Goal: Complete application form: Complete application form

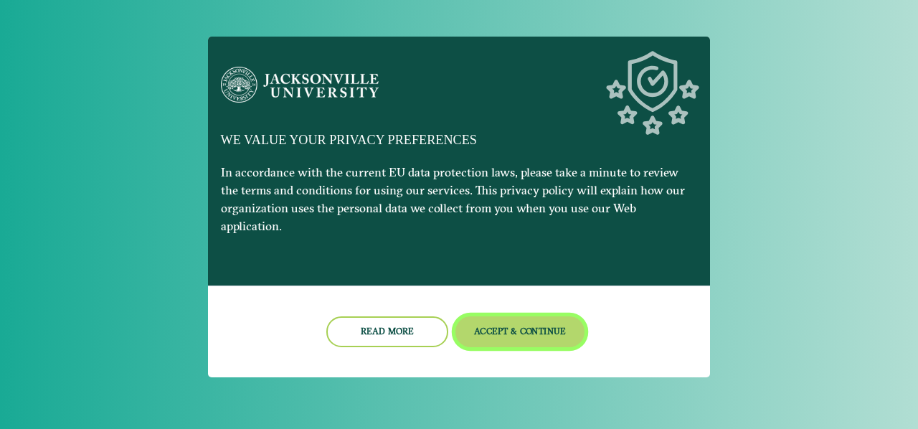
click at [547, 325] on button "Accept & Continue" at bounding box center [520, 331] width 130 height 31
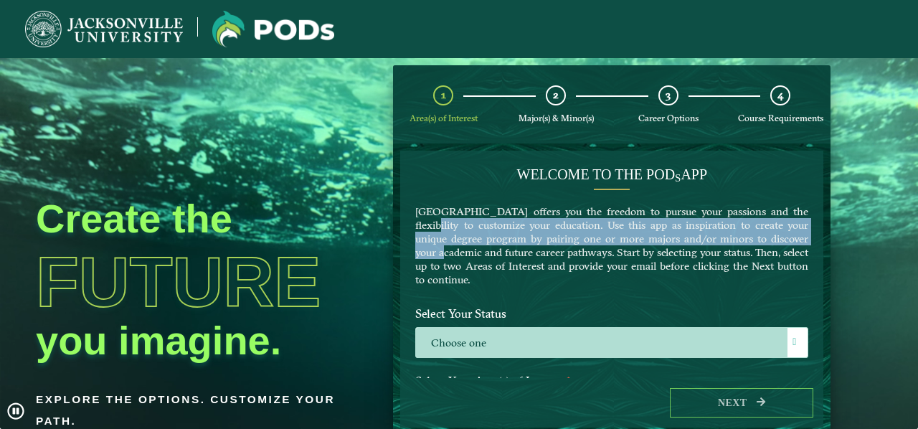
drag, startPoint x: 823, startPoint y: 211, endPoint x: 825, endPoint y: 243, distance: 32.3
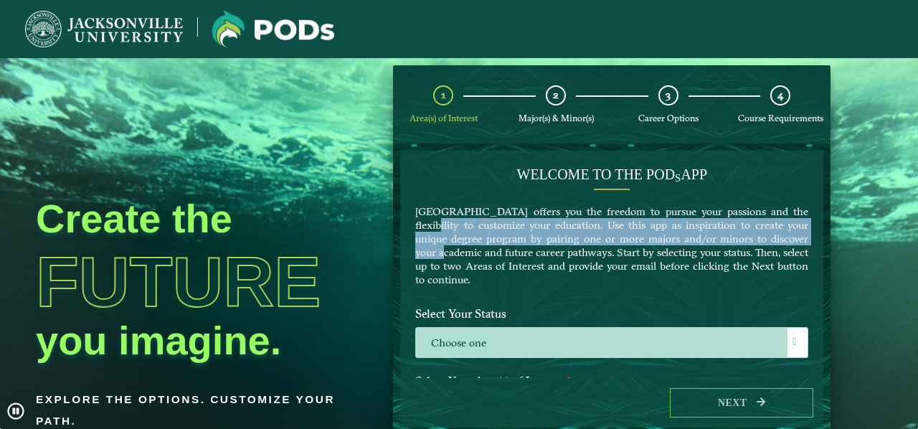
click at [825, 243] on form "Welcome to the POD s app [GEOGRAPHIC_DATA] offers you the freedom to pursue you…" at bounding box center [612, 288] width 438 height 291
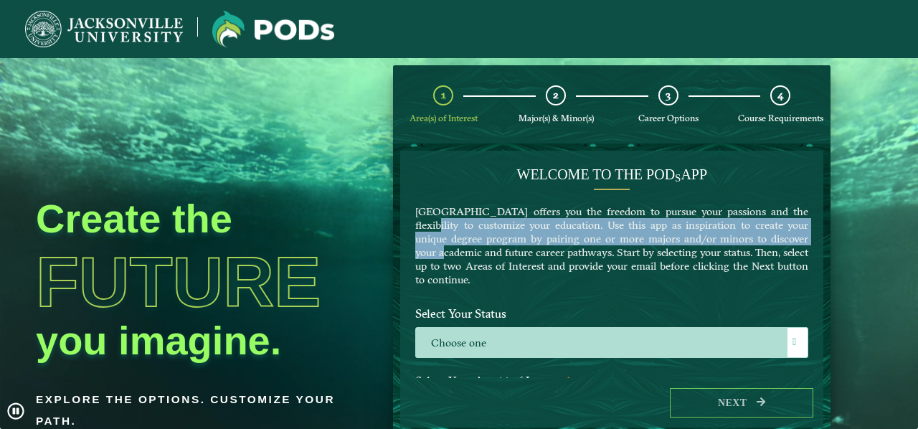
drag, startPoint x: 815, startPoint y: 181, endPoint x: 808, endPoint y: 272, distance: 90.7
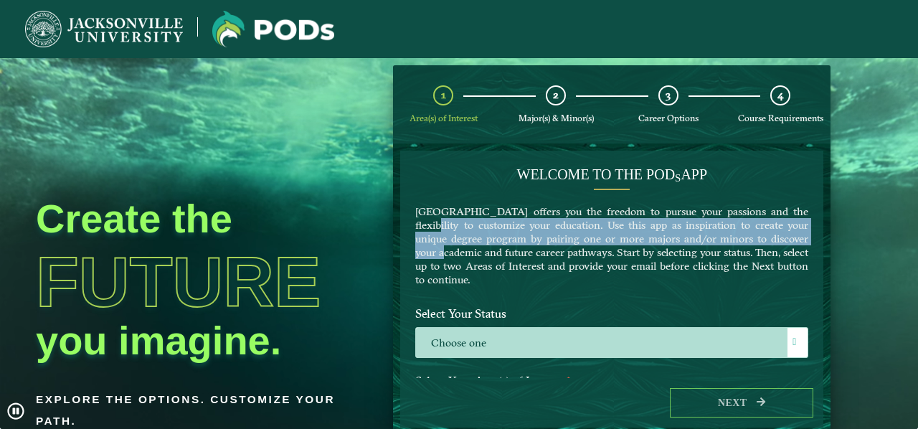
click at [808, 272] on div "Welcome to the POD s app [GEOGRAPHIC_DATA] offers you the freedom to pursue you…" at bounding box center [611, 264] width 423 height 227
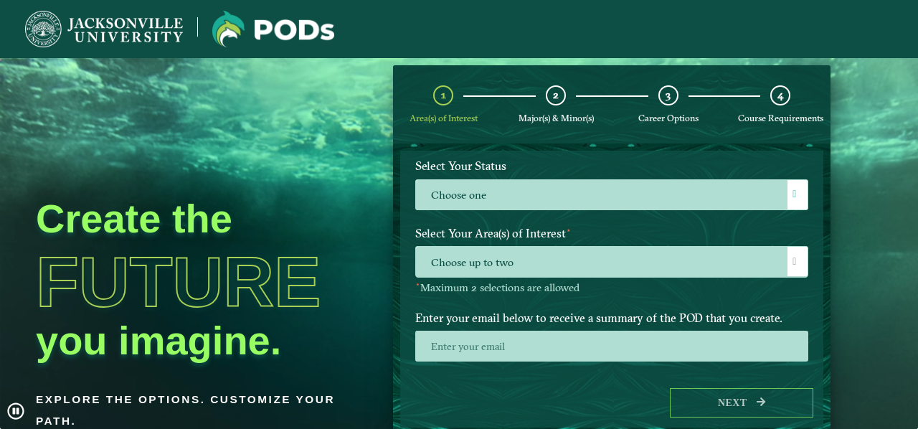
scroll to position [156, 0]
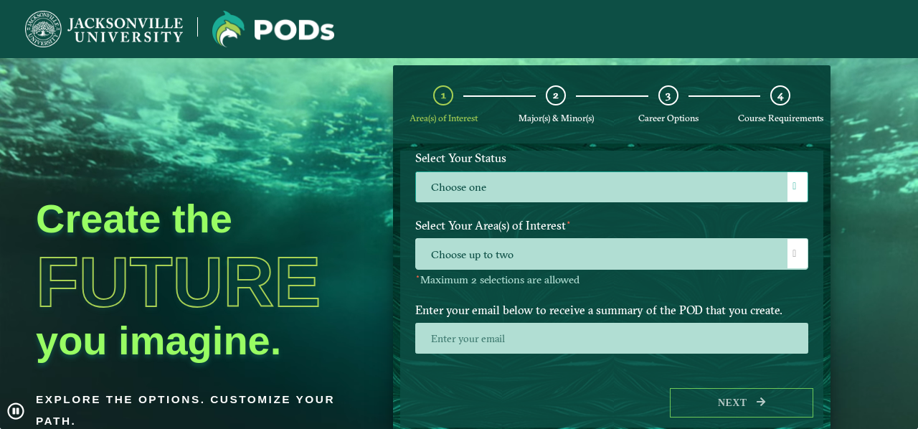
click at [519, 193] on label "Choose one" at bounding box center [612, 187] width 392 height 31
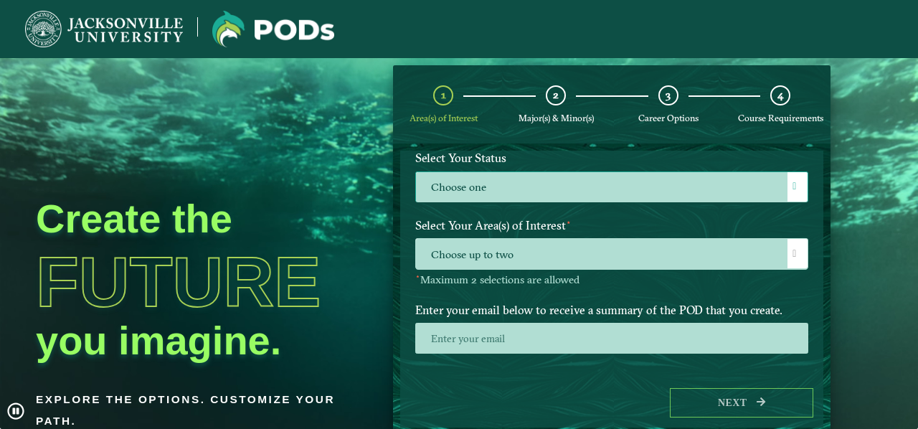
scroll to position [7, 62]
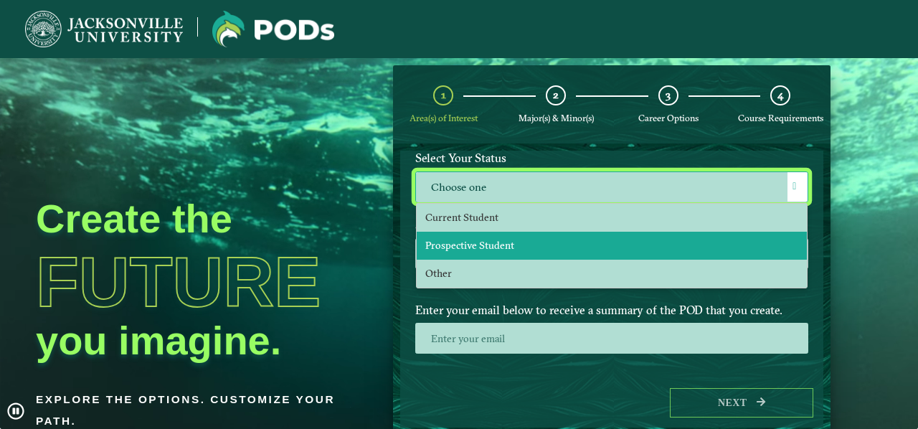
click at [486, 245] on span "Prospective Student" at bounding box center [469, 245] width 89 height 13
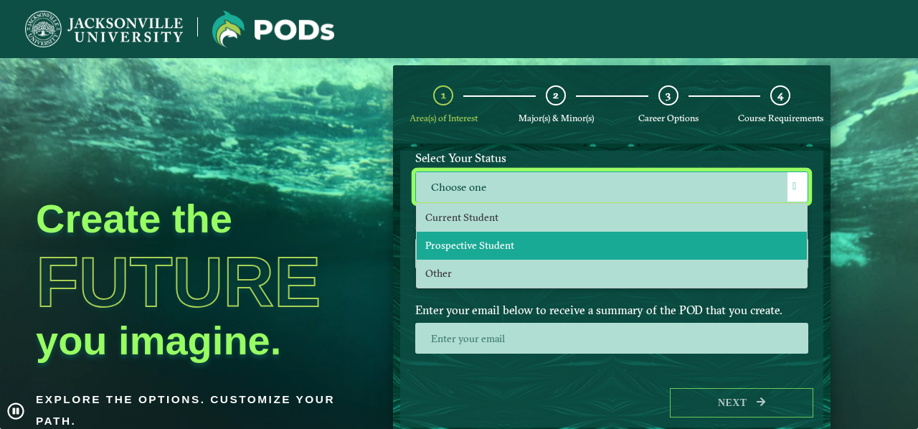
select select "[object Object]"
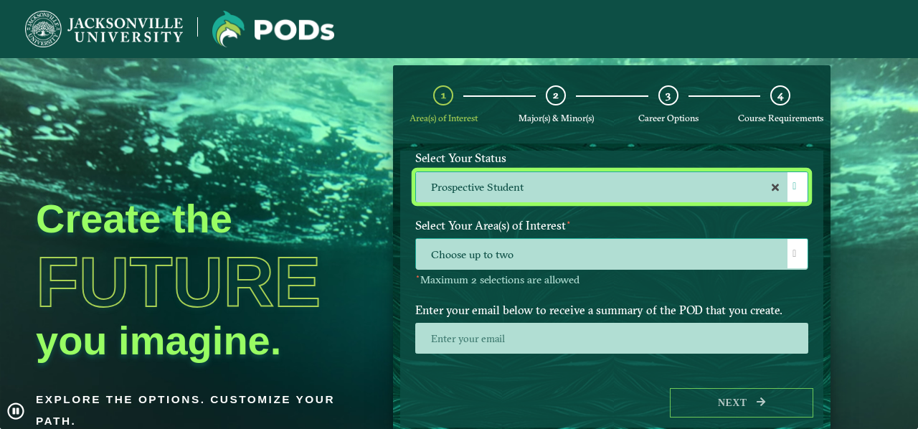
click at [590, 260] on span "Choose up to two" at bounding box center [612, 254] width 392 height 31
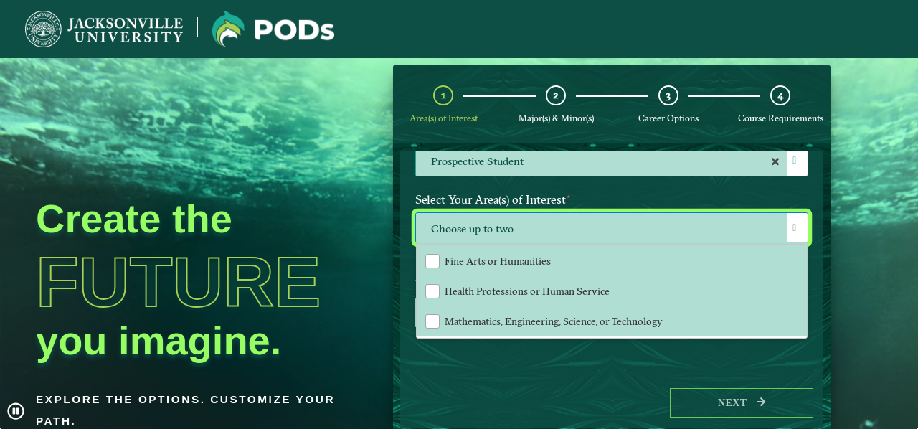
scroll to position [185, 0]
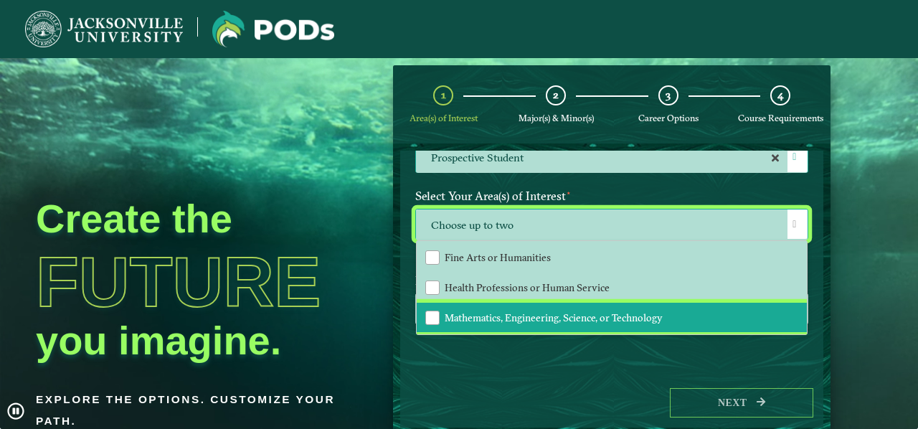
click at [613, 321] on span "Mathematics, Engineering, Science, or Technology" at bounding box center [554, 317] width 218 height 13
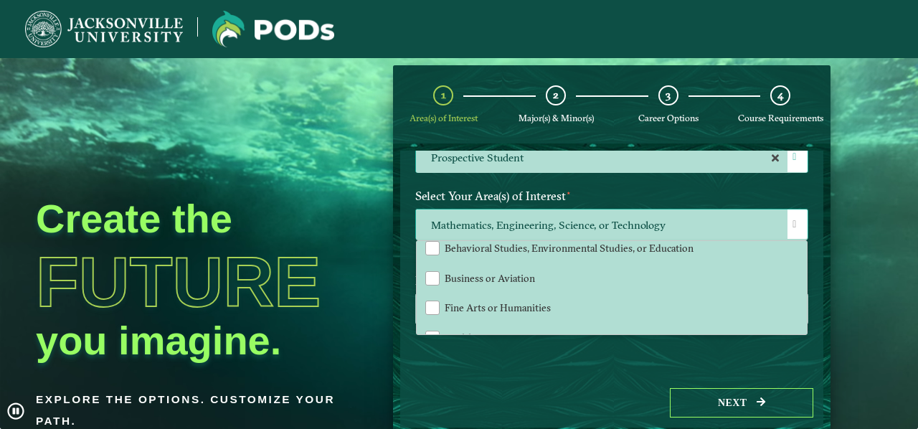
scroll to position [33, 0]
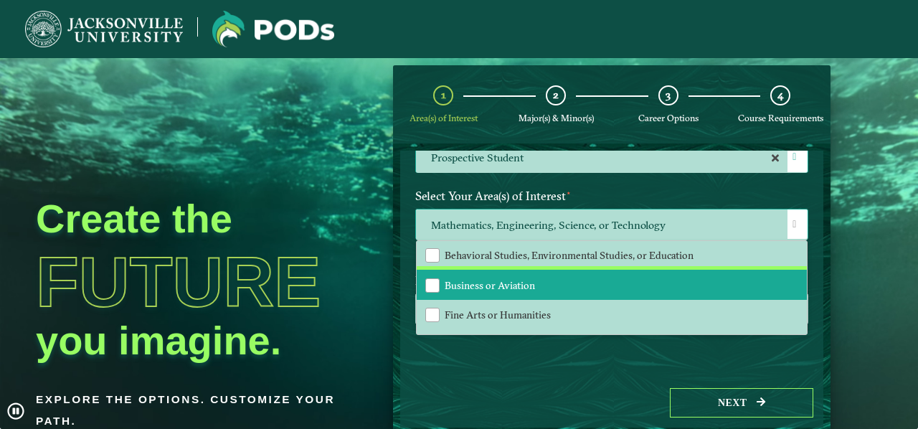
click at [517, 283] on span "Business or Aviation" at bounding box center [490, 285] width 90 height 13
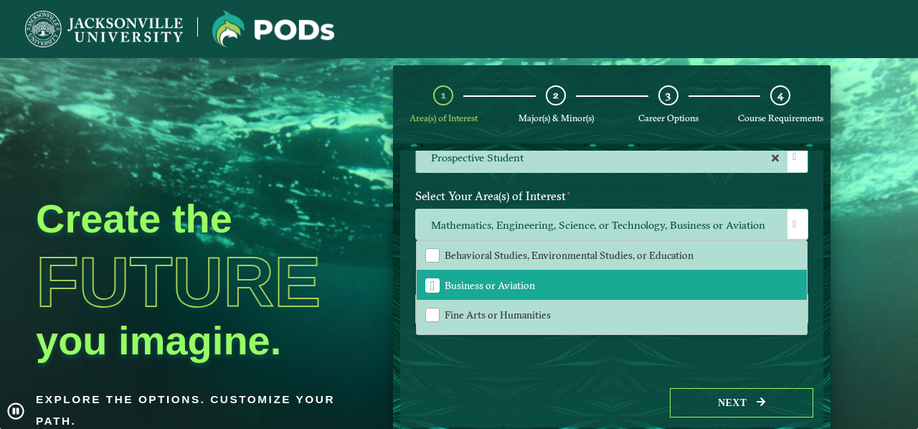
click at [588, 387] on div "Next" at bounding box center [611, 402] width 423 height 49
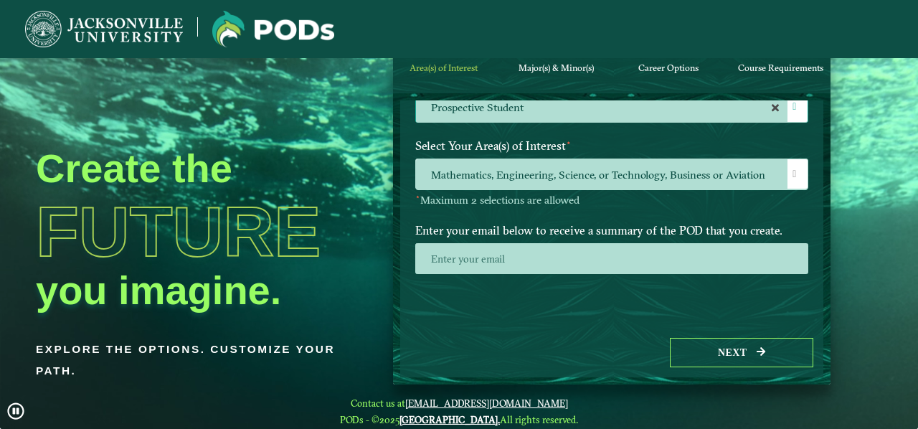
scroll to position [56, 0]
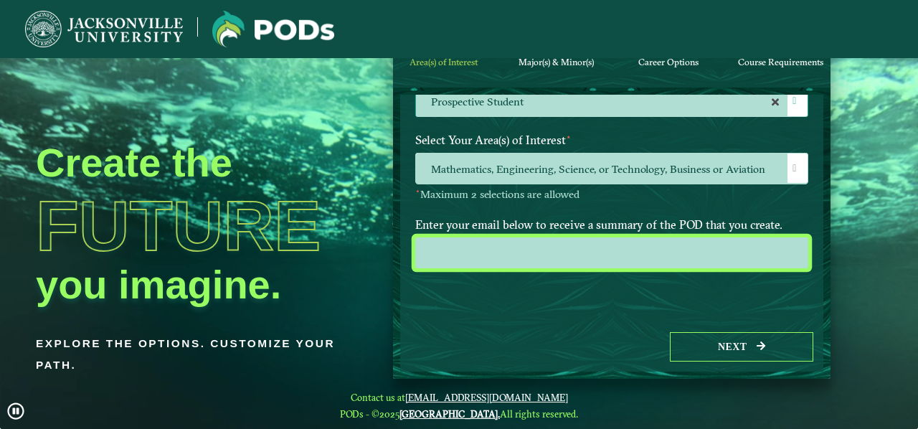
click at [644, 247] on input "email" at bounding box center [611, 252] width 393 height 31
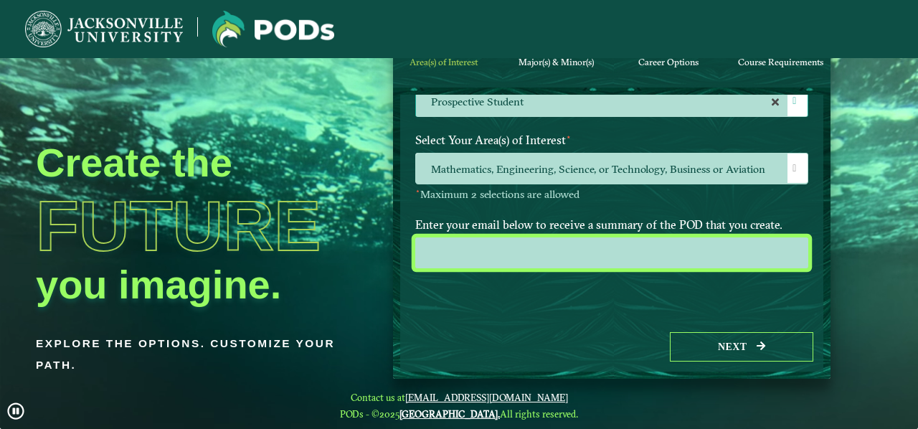
type input "[EMAIL_ADDRESS][DOMAIN_NAME]"
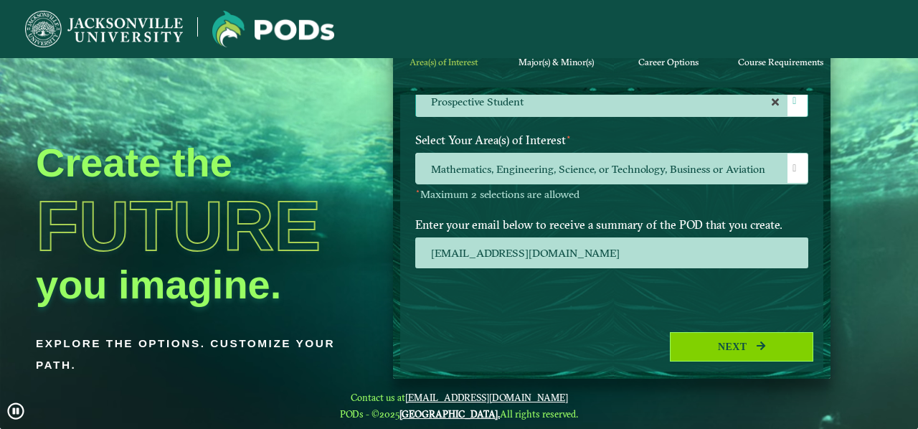
click at [727, 350] on button "Next" at bounding box center [741, 346] width 143 height 29
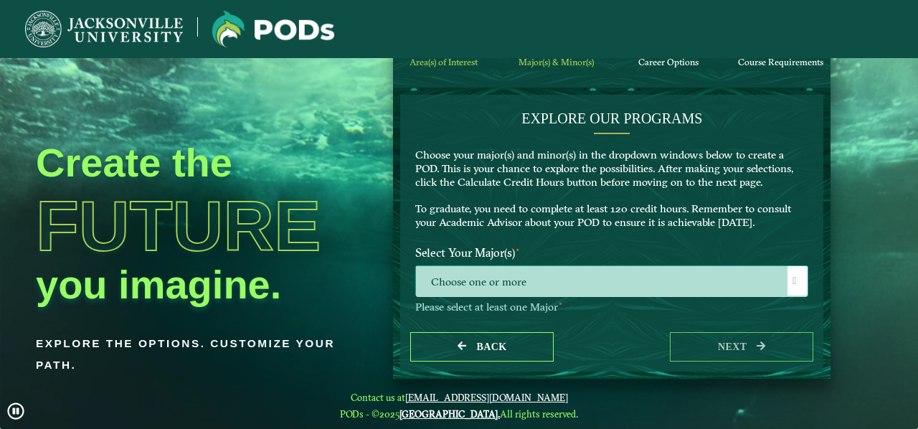
click at [605, 280] on span "Choose one or more" at bounding box center [612, 281] width 392 height 31
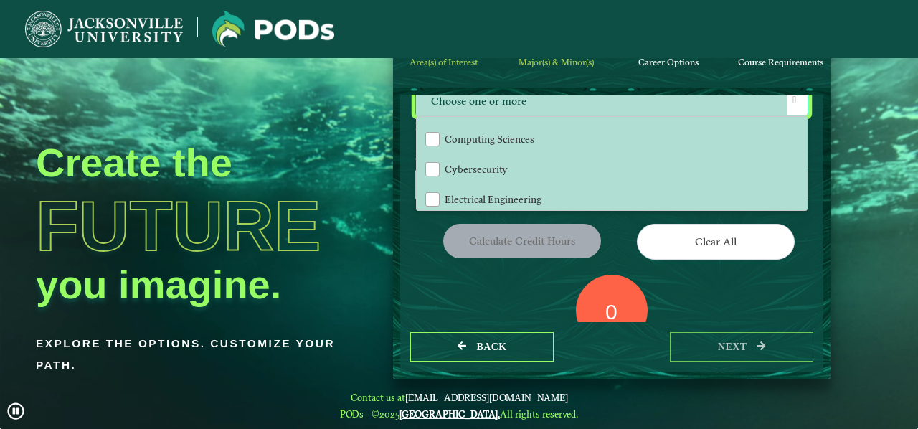
scroll to position [293, 0]
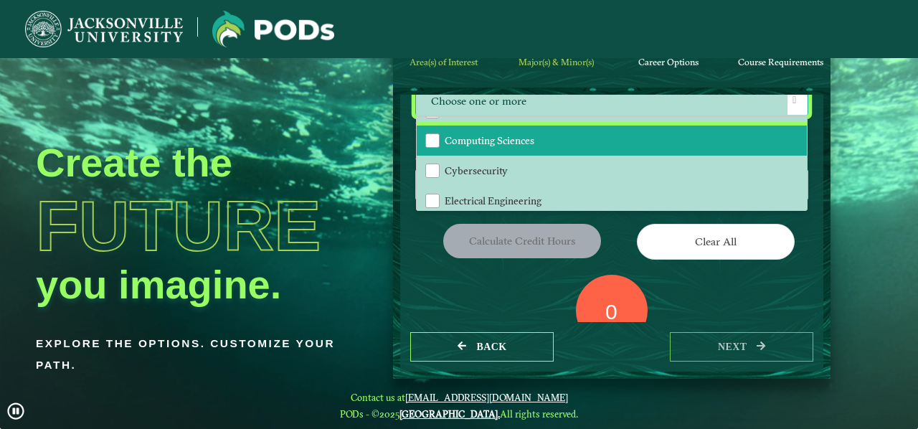
click at [485, 139] on span "Computing Sciences" at bounding box center [490, 140] width 90 height 13
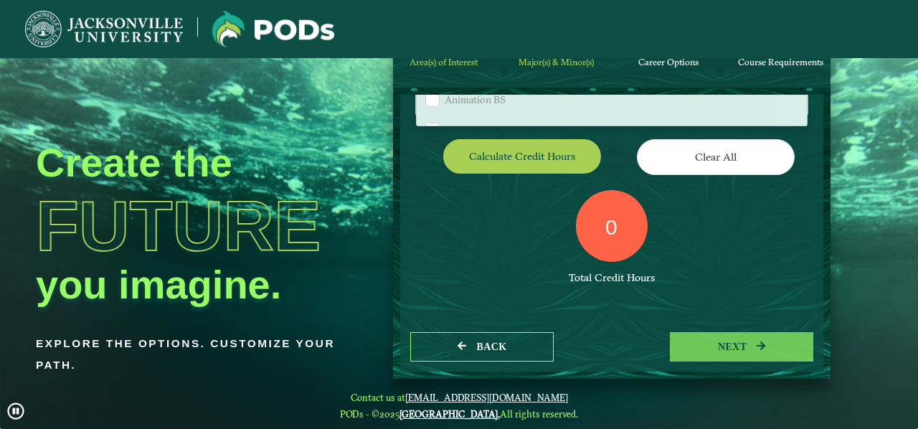
scroll to position [265, 0]
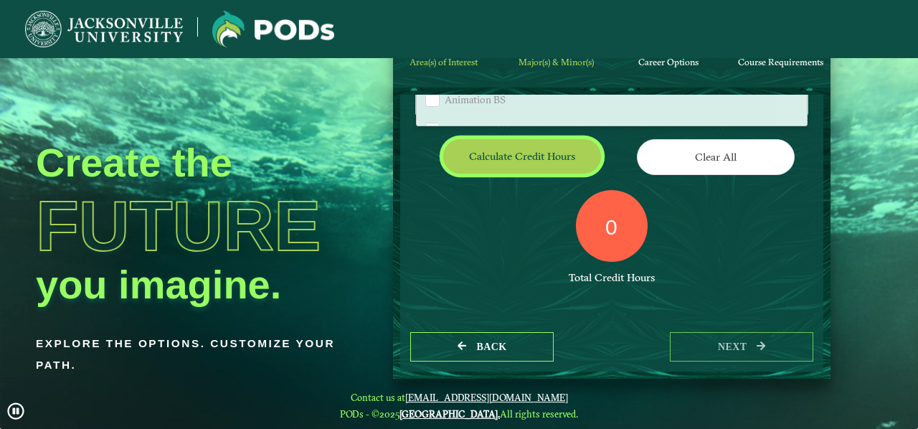
click at [555, 161] on button "Calculate credit hours" at bounding box center [522, 156] width 158 height 34
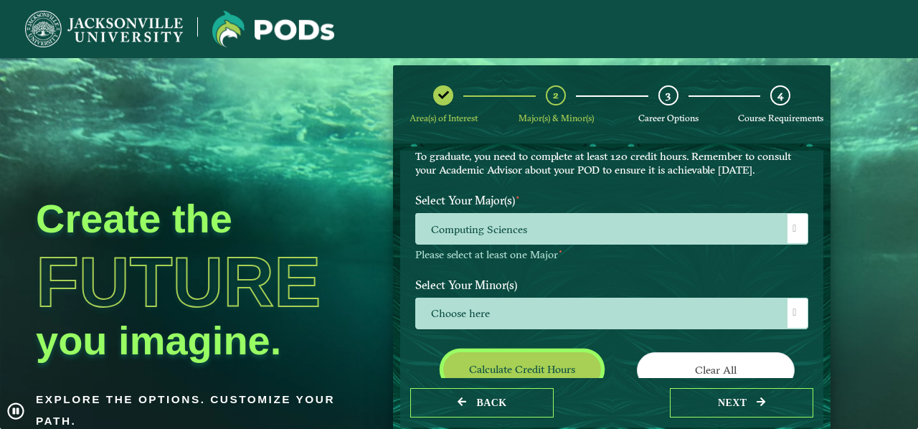
scroll to position [103, 0]
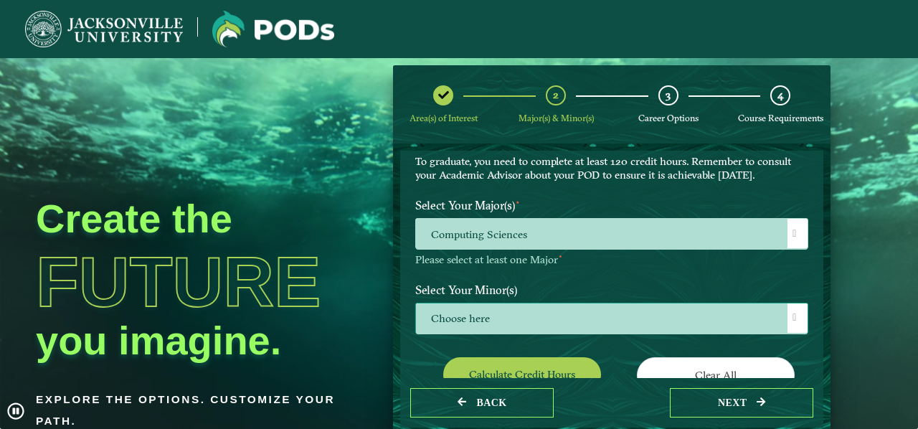
click at [595, 326] on span "Choose here" at bounding box center [612, 318] width 392 height 31
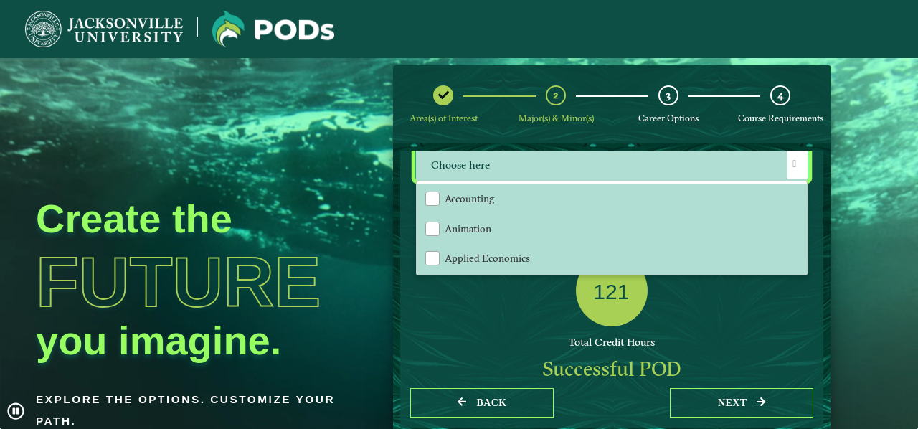
scroll to position [258, 0]
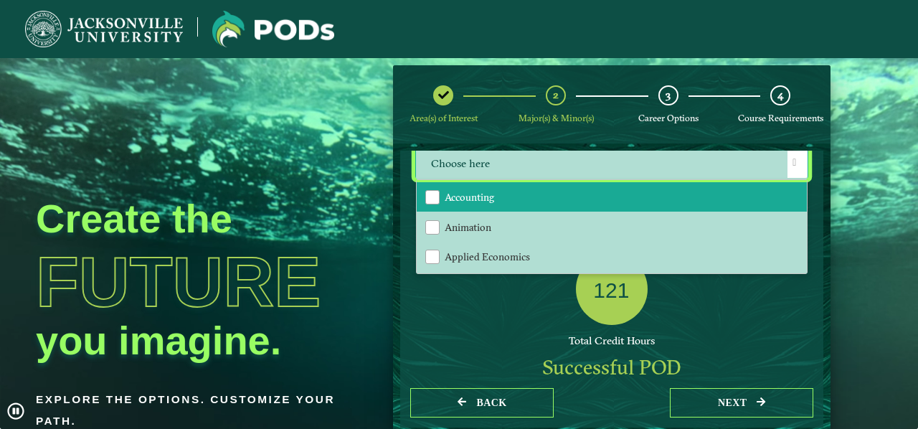
click at [486, 196] on span "Accounting" at bounding box center [469, 197] width 49 height 13
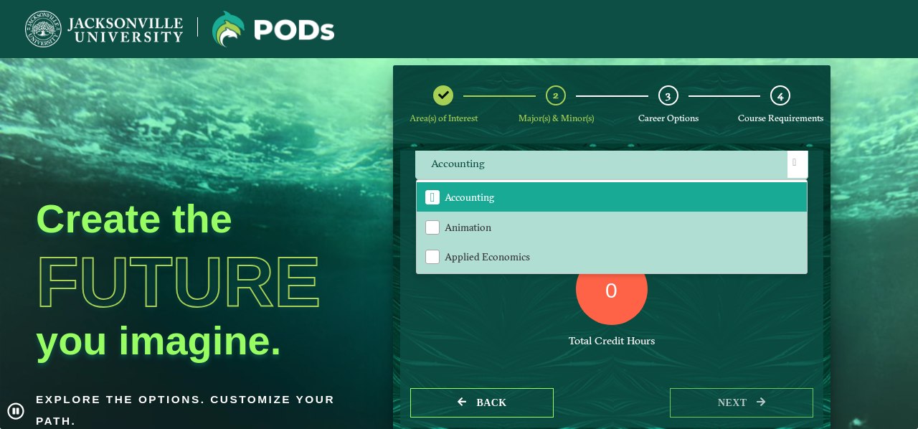
click at [659, 317] on div "0 Total Credit Hours" at bounding box center [612, 314] width 415 height 122
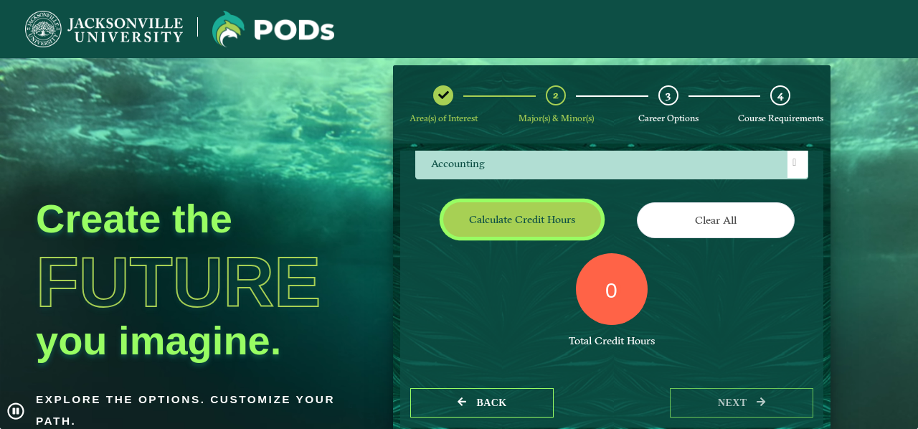
click at [558, 225] on button "Calculate credit hours" at bounding box center [522, 219] width 158 height 34
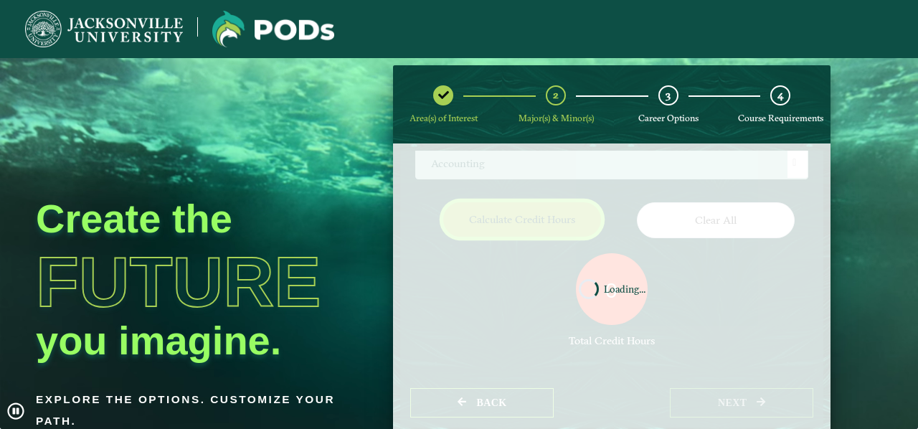
scroll to position [226, 0]
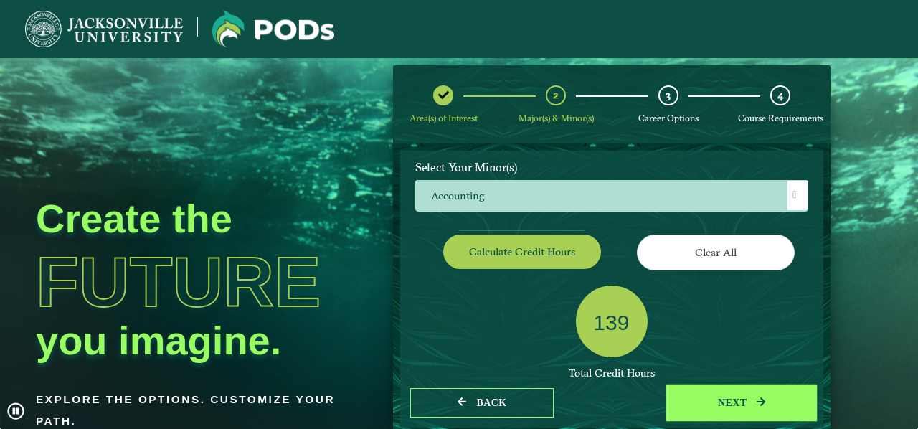
click at [748, 405] on button "next" at bounding box center [741, 402] width 143 height 29
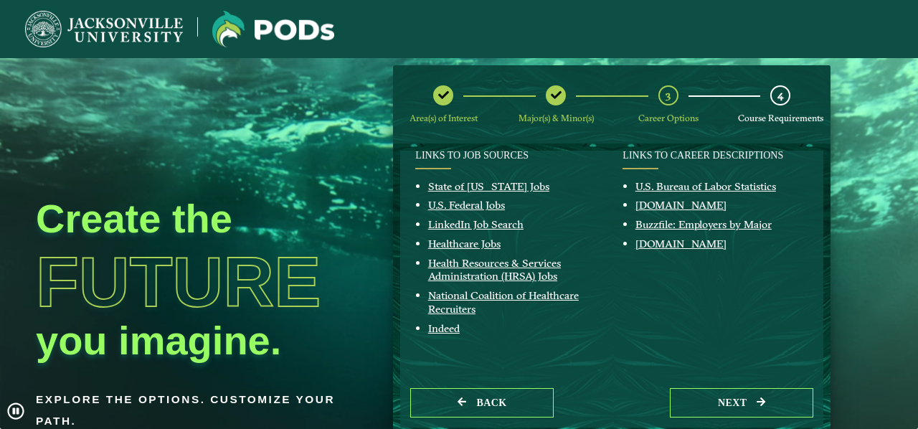
scroll to position [376, 0]
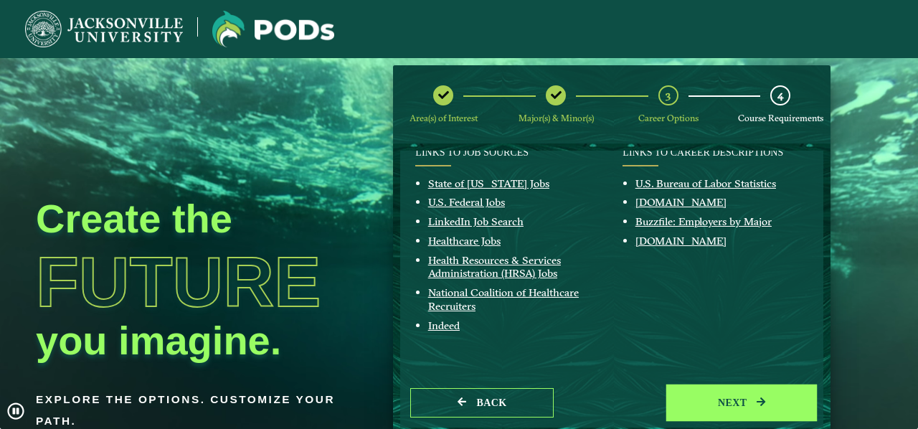
click at [749, 405] on button "next" at bounding box center [741, 402] width 143 height 29
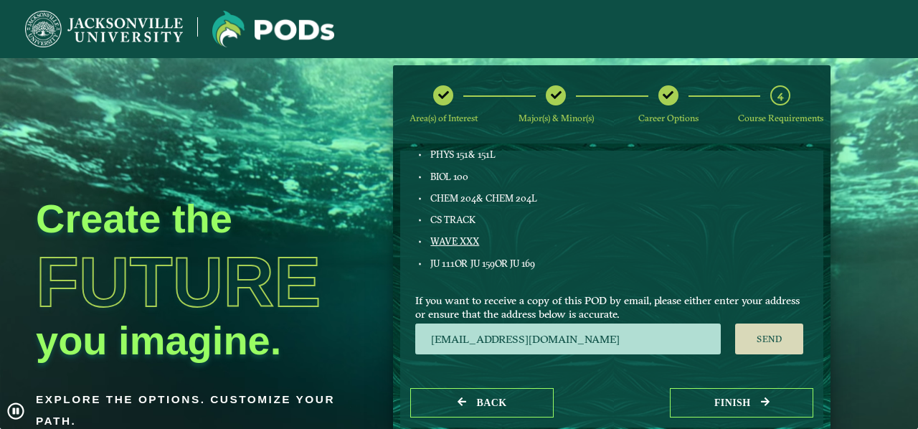
scroll to position [871, 0]
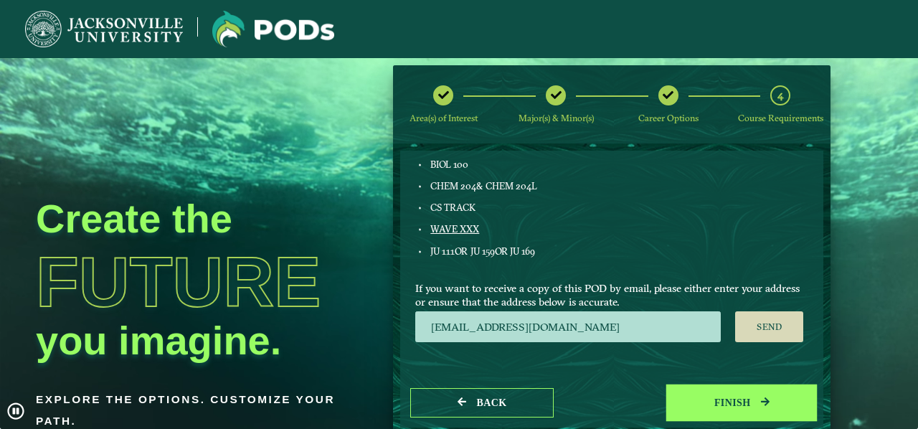
click at [763, 402] on icon "button" at bounding box center [765, 402] width 9 height 10
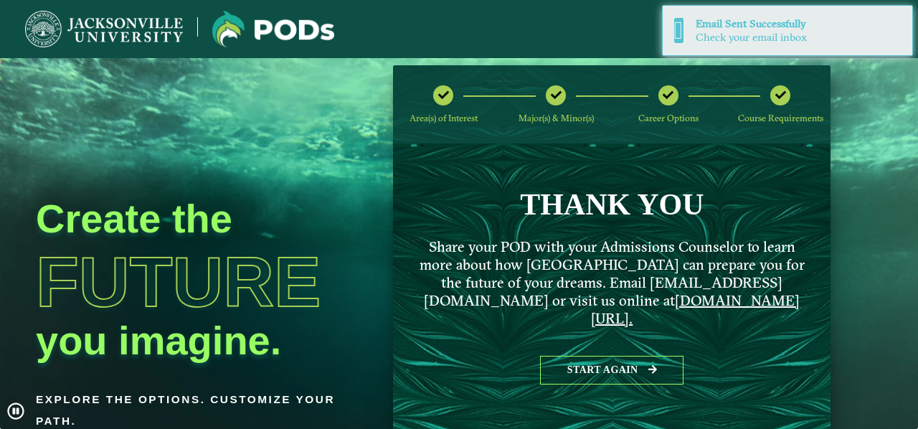
click at [871, 283] on ngx-dashboard "Create the Future you imagine. Explore the options. Customize your path. Area(s…" at bounding box center [459, 248] width 918 height 366
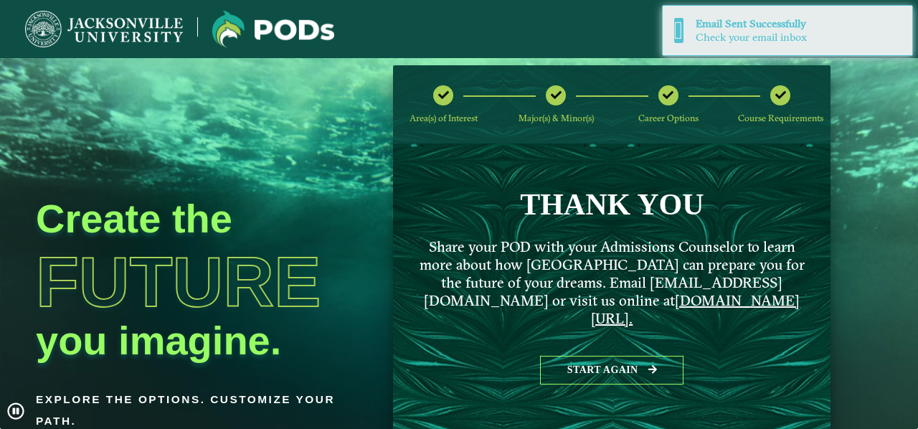
click at [124, 28] on img at bounding box center [104, 29] width 158 height 37
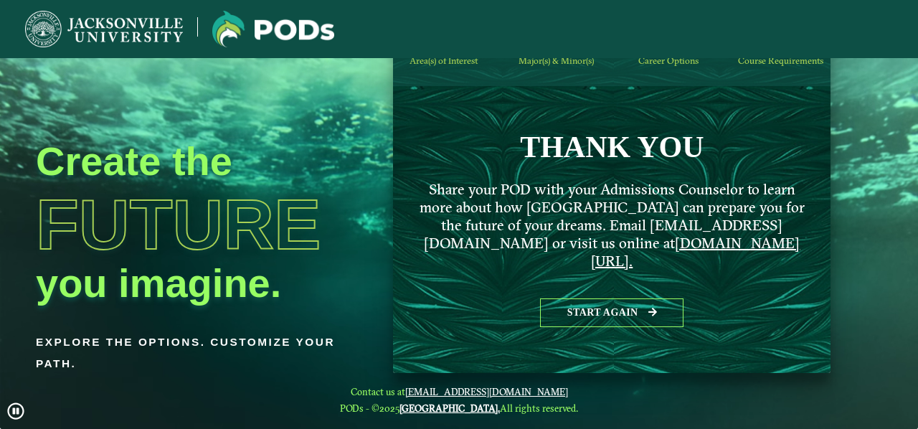
scroll to position [0, 0]
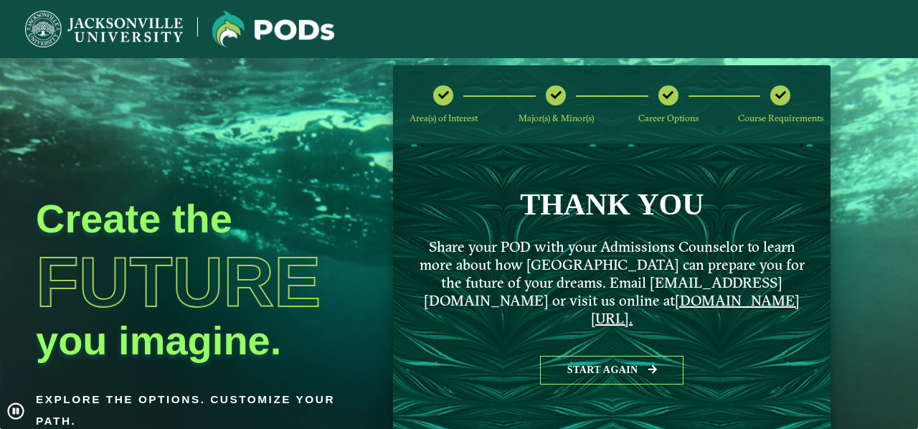
click at [297, 32] on img at bounding box center [273, 29] width 122 height 37
